Goal: Find specific page/section: Find specific page/section

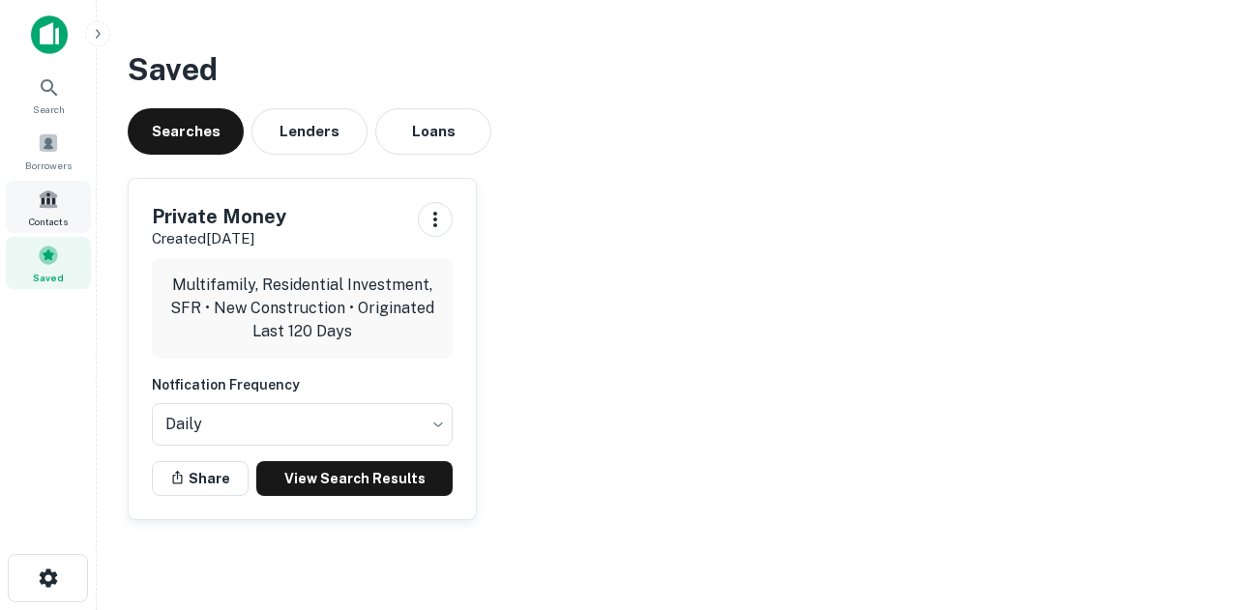
click at [48, 194] on span at bounding box center [48, 199] width 21 height 21
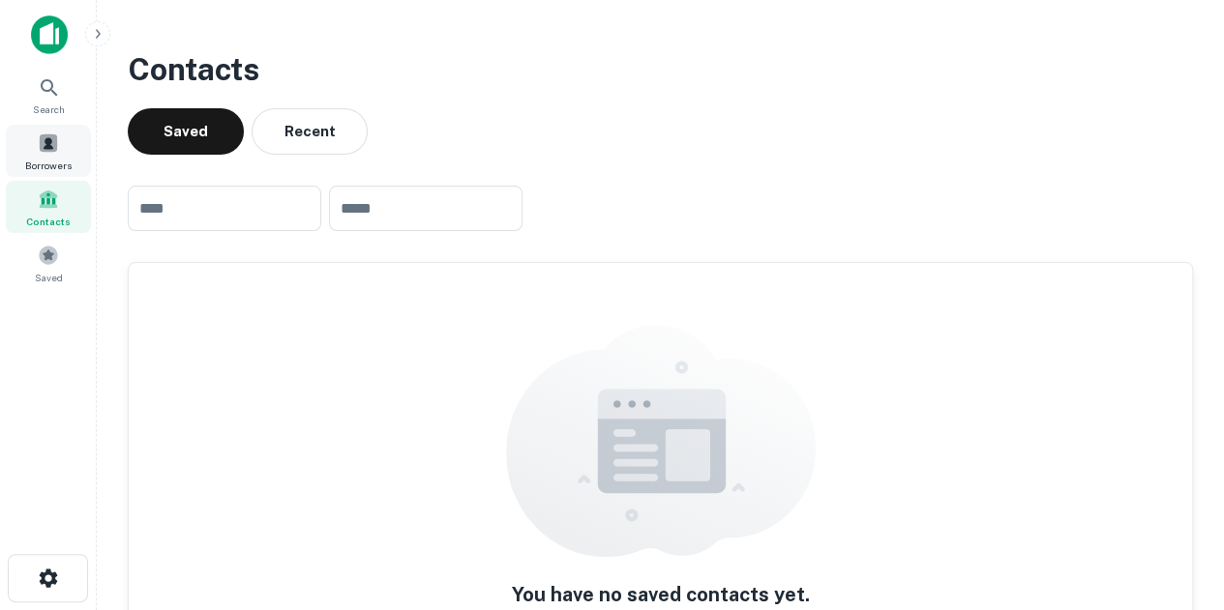
click at [52, 155] on div "Borrowers" at bounding box center [48, 151] width 85 height 52
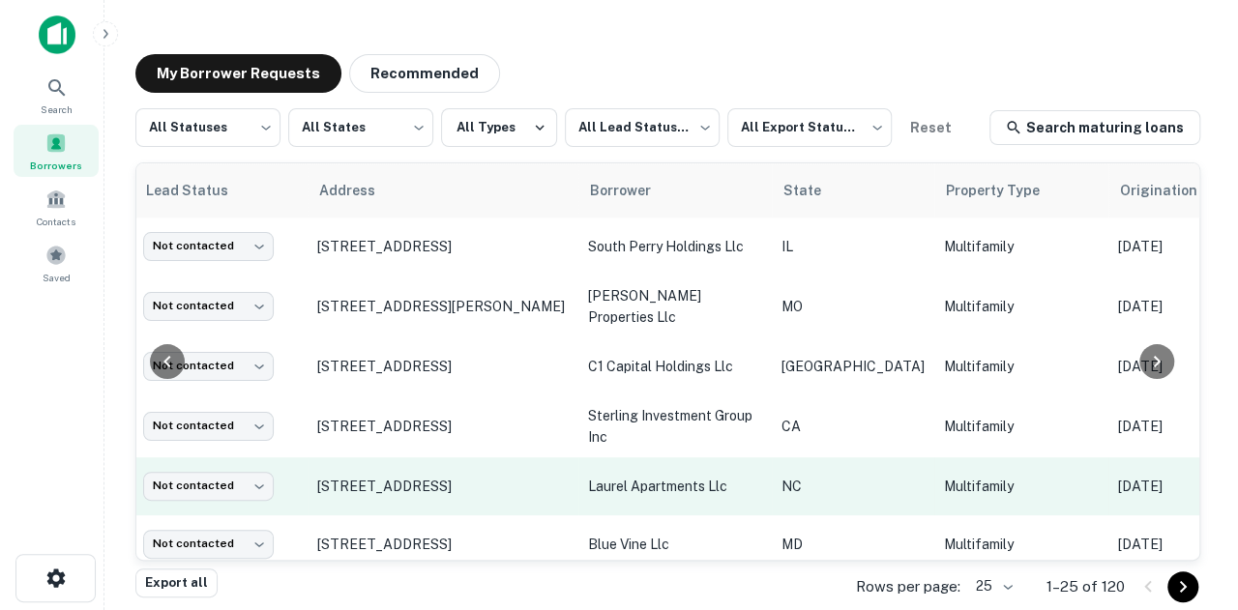
scroll to position [1134, 28]
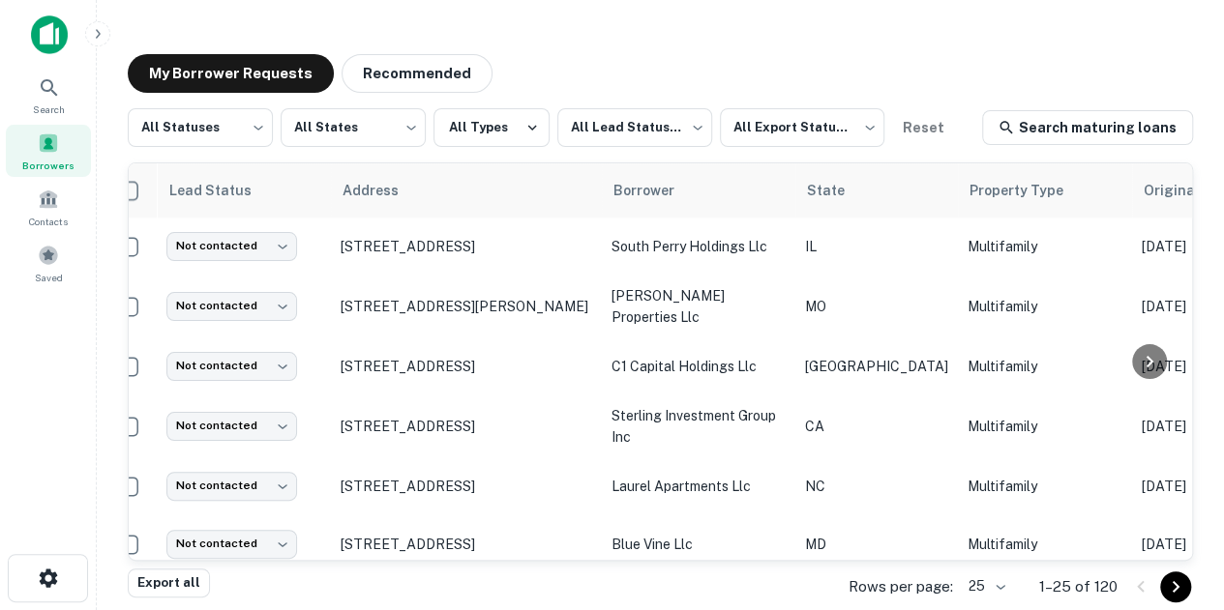
click at [998, 585] on body "Search Borrowers Contacts Saved My Borrower Requests Recommended All Statuses *…" at bounding box center [612, 305] width 1224 height 610
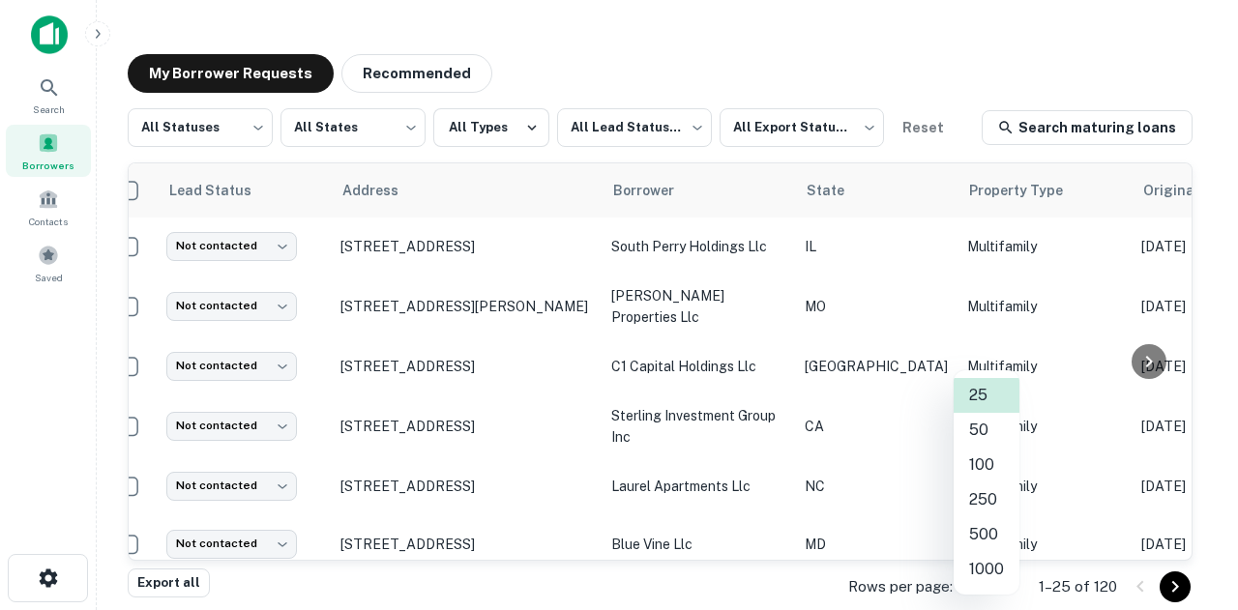
click at [989, 477] on li "100" at bounding box center [987, 465] width 66 height 35
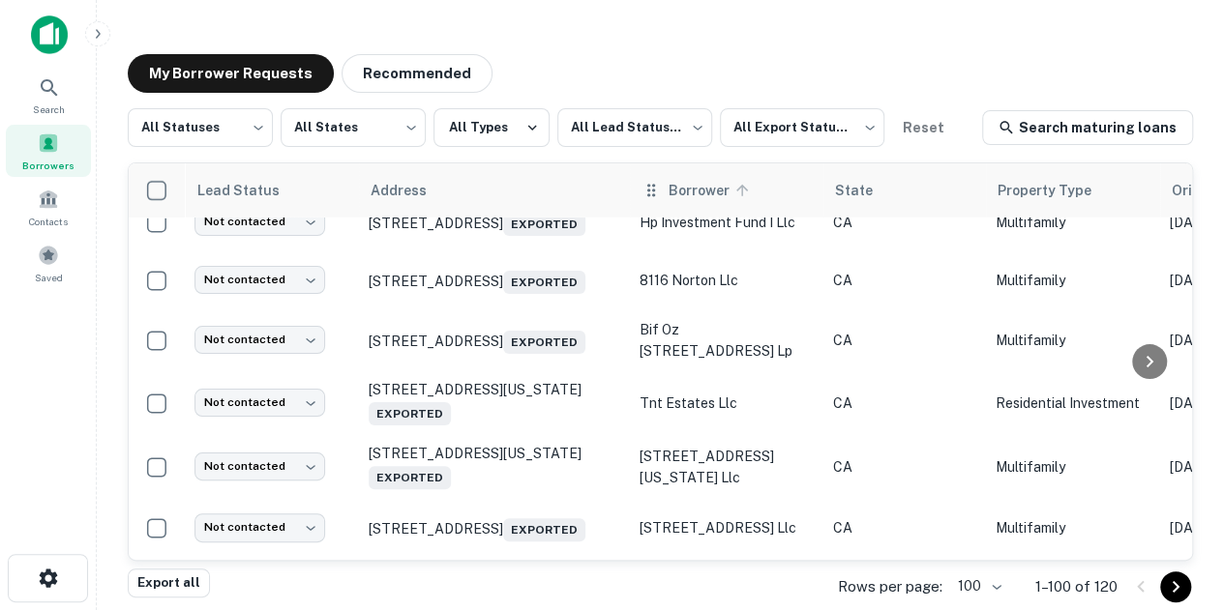
scroll to position [3066, 0]
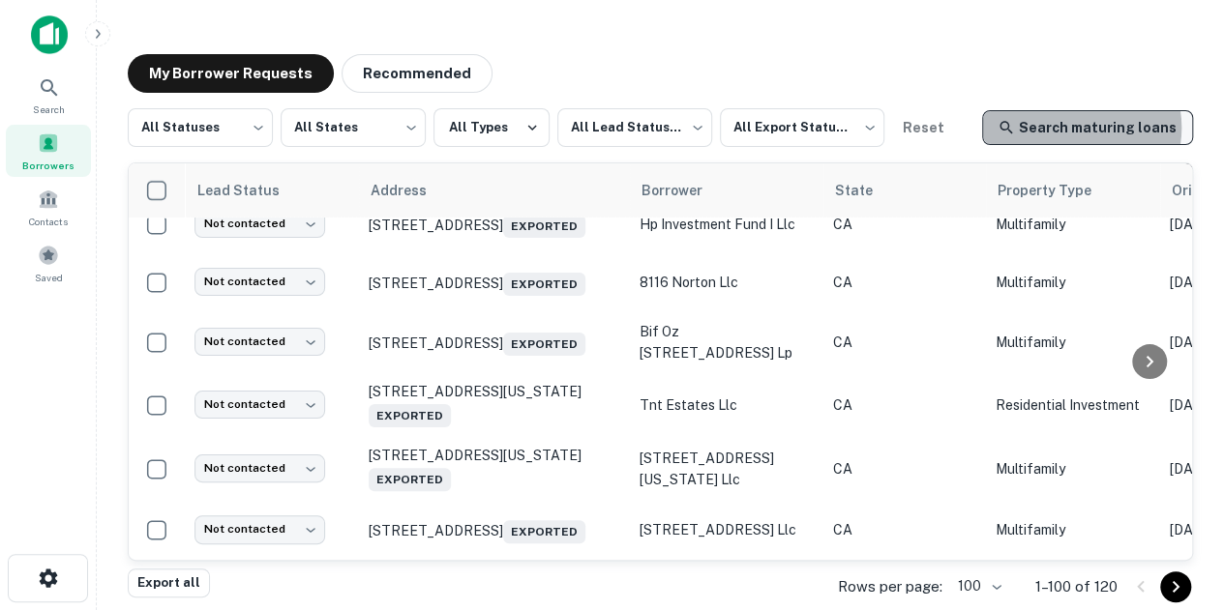
click at [1082, 128] on link "Search maturing loans" at bounding box center [1087, 127] width 211 height 35
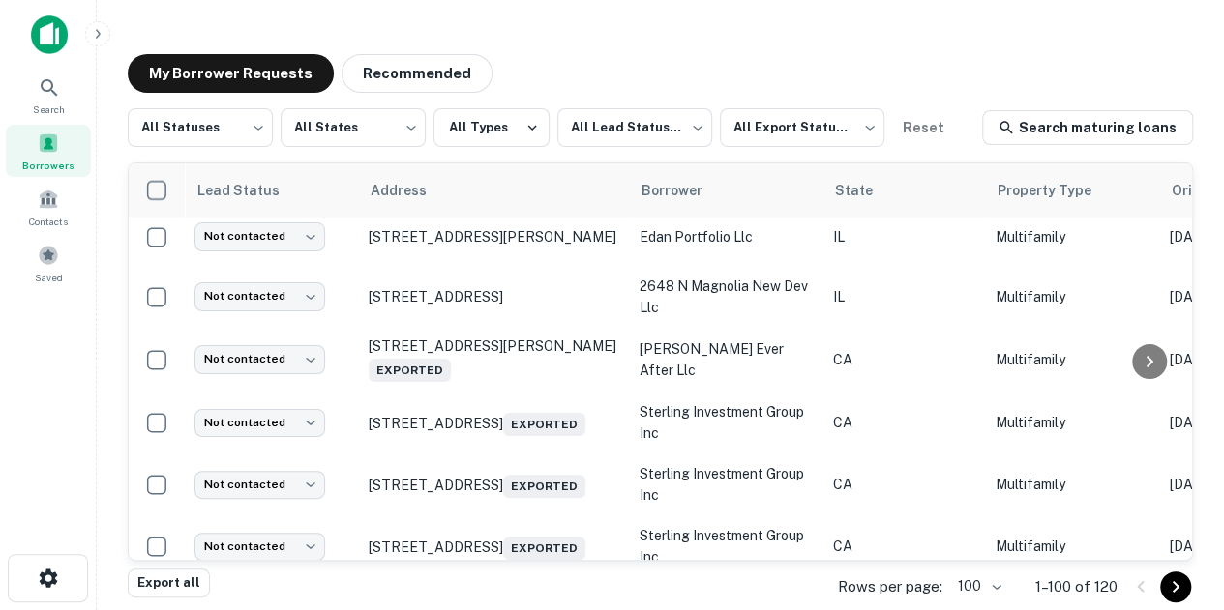
scroll to position [2267, 0]
